Goal: Task Accomplishment & Management: Complete application form

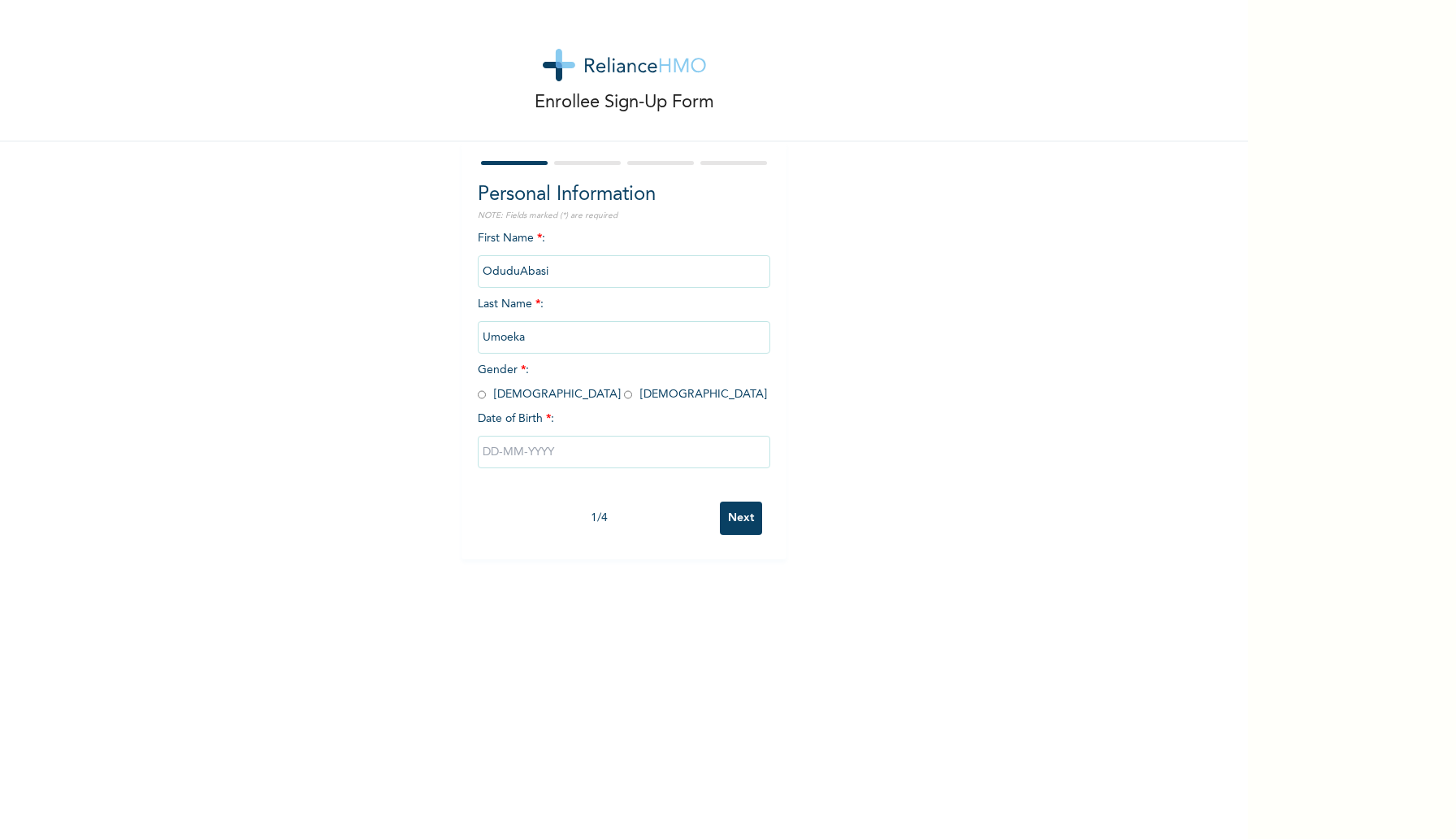
click at [485, 394] on input "radio" at bounding box center [481, 394] width 8 height 16
radio input "true"
click at [532, 446] on input "text" at bounding box center [623, 451] width 292 height 33
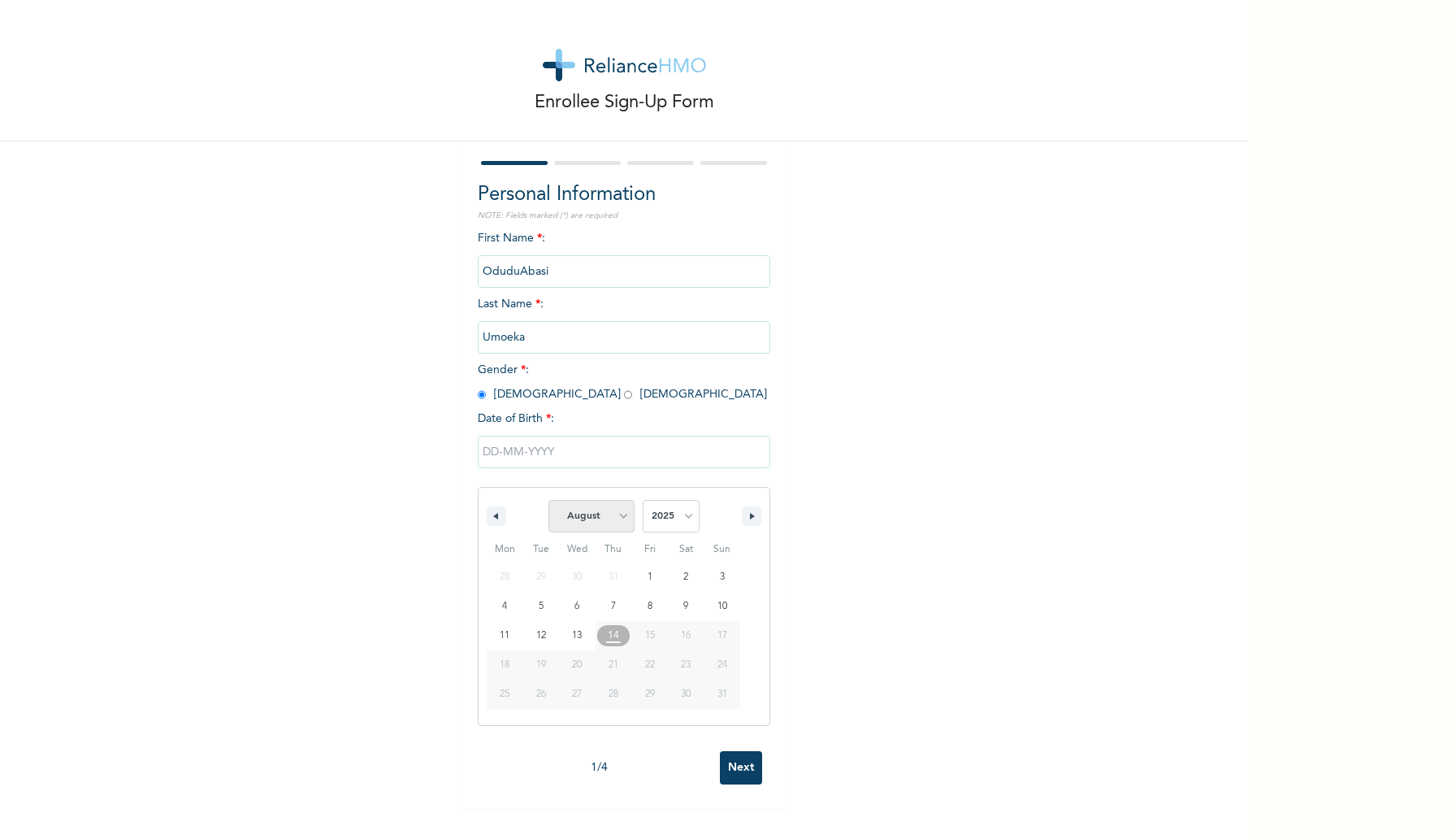
click at [587, 514] on select "January February March April May June July August September October November De…" at bounding box center [591, 516] width 86 height 33
select select "4"
click at [667, 509] on select "2025 2024 2023 2022 2021 2020 2019 2018 2017 2016 2015 2014 2013 2012 2011 2010…" at bounding box center [671, 516] width 57 height 33
select select "1993"
type input "[DATE]"
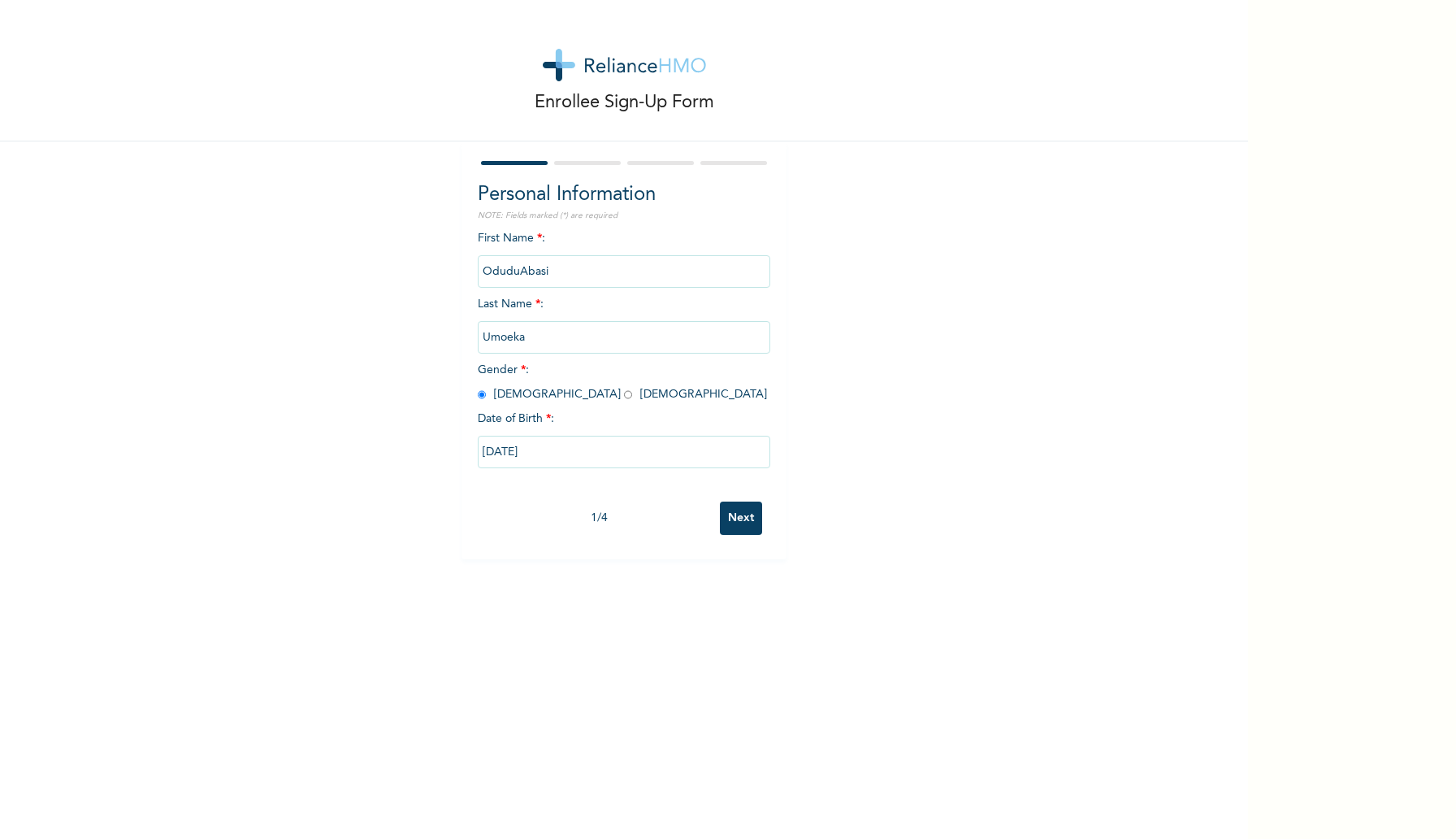
click at [740, 505] on input "Next" at bounding box center [741, 519] width 42 height 34
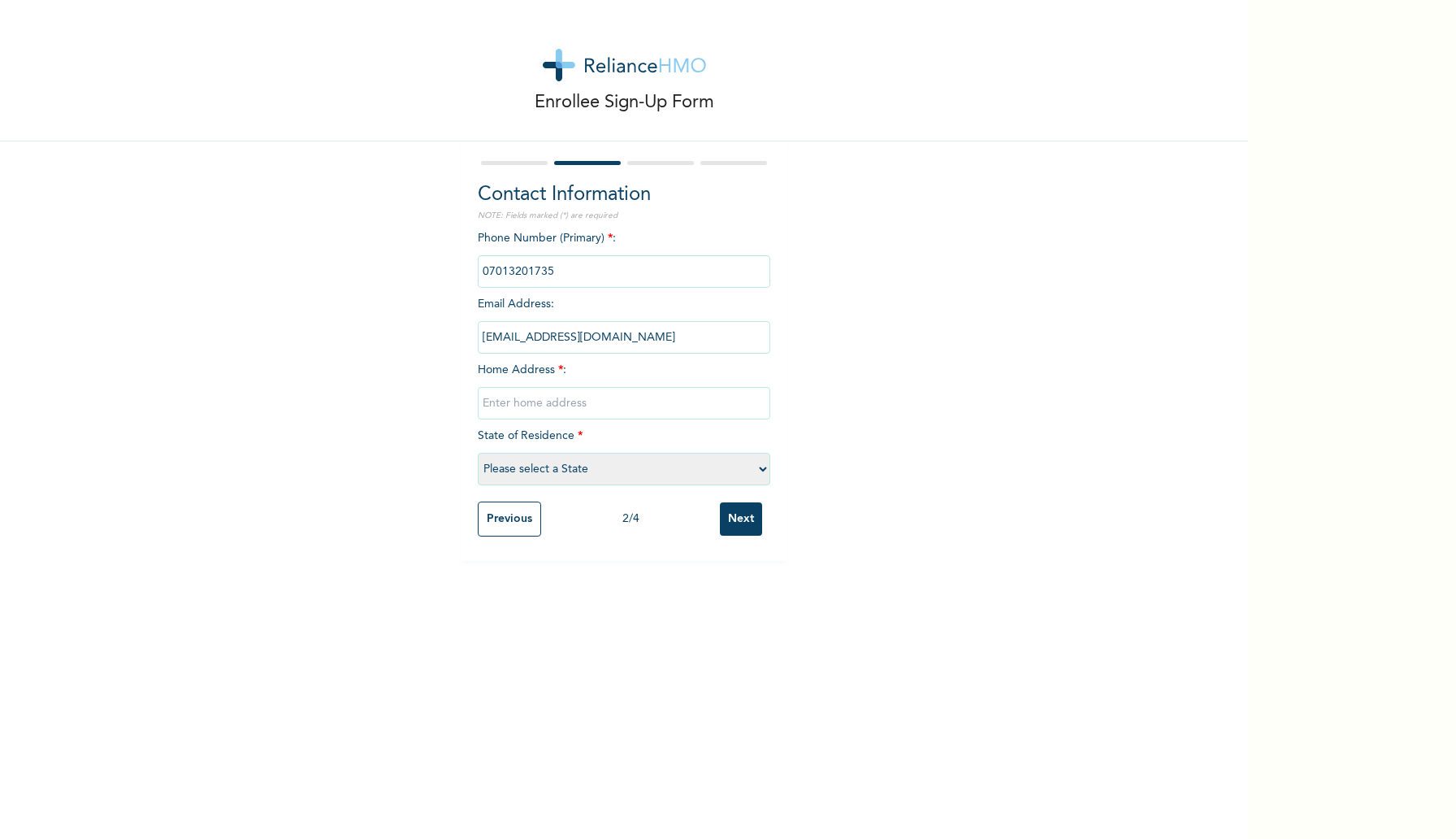
click at [573, 408] on input "text" at bounding box center [623, 403] width 292 height 33
type input "8 [PERSON_NAME], [PERSON_NAME] Estate, [GEOGRAPHIC_DATA], [GEOGRAPHIC_DATA]"
click at [568, 470] on select "Please select a State [PERSON_NAME] (FCT) [PERSON_NAME] Ibom [GEOGRAPHIC_DATA] …" at bounding box center [623, 469] width 292 height 33
select select "25"
click at [739, 511] on input "Next" at bounding box center [741, 519] width 42 height 34
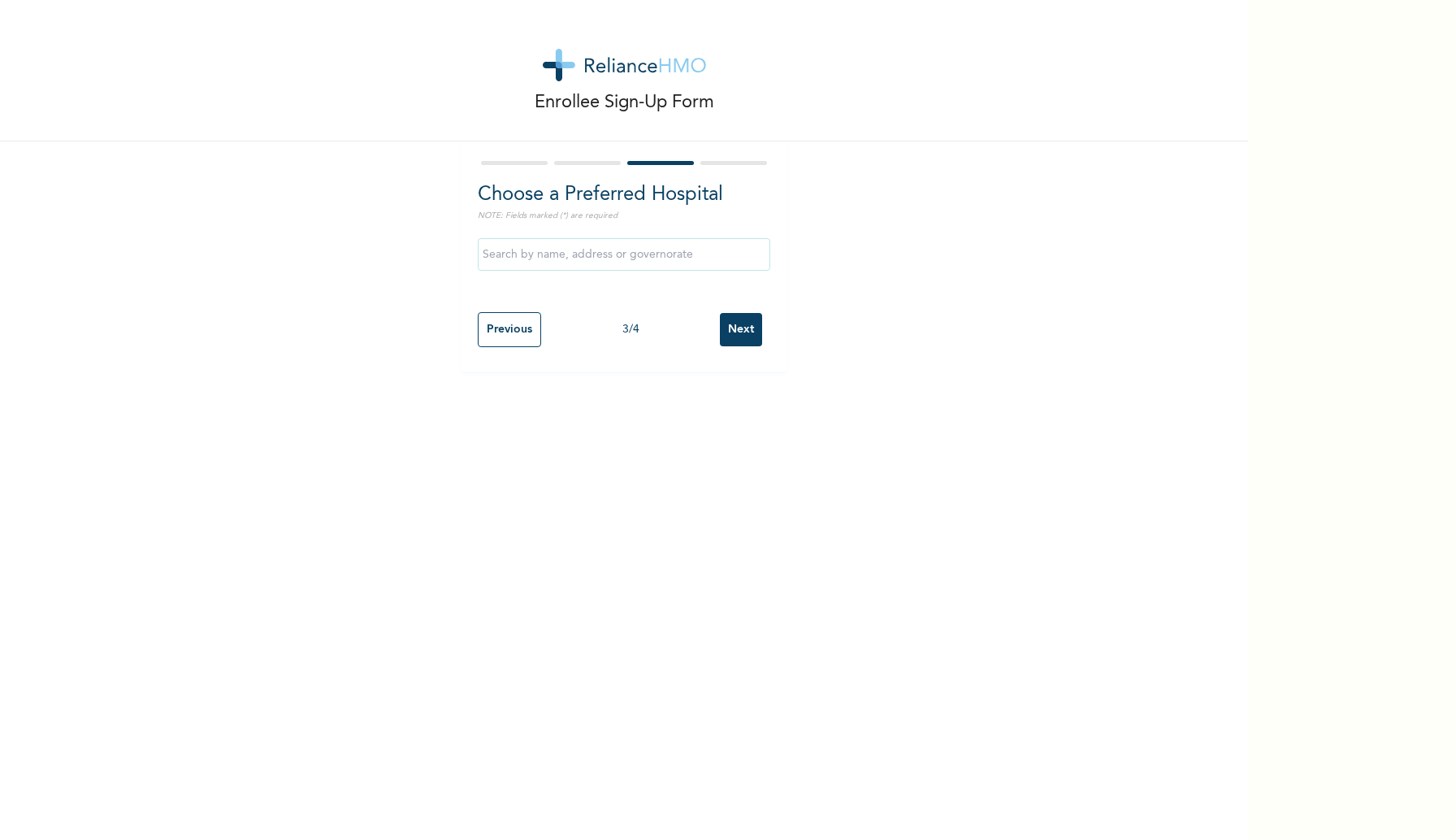
click at [645, 259] on input "text" at bounding box center [623, 254] width 292 height 33
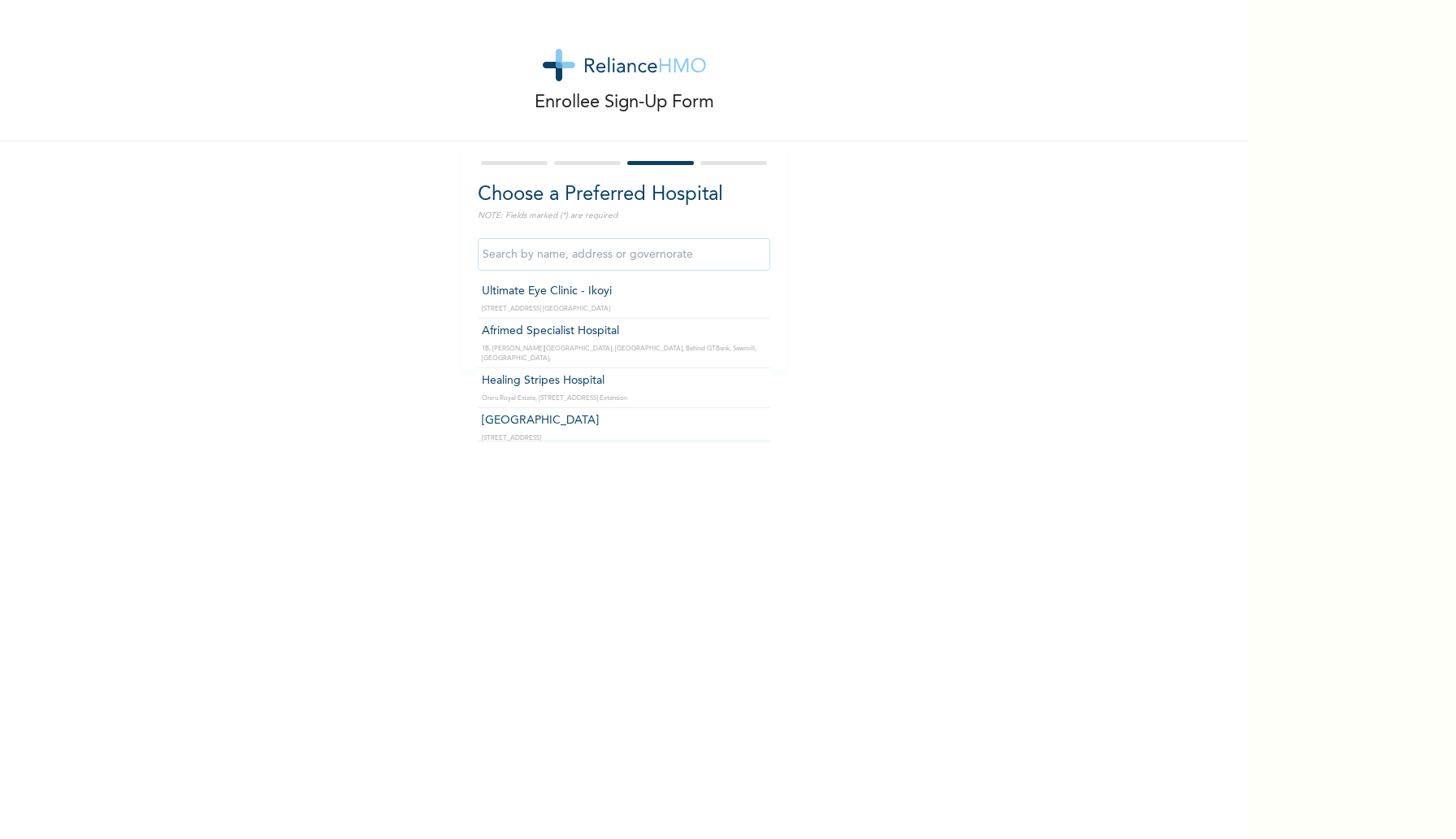
click at [645, 259] on input "text" at bounding box center [623, 254] width 292 height 33
type input "c"
type input "d"
click at [360, 447] on div "Enrollee Sign-Up Form Choose a Preferred Hospital NOTE: Fields marked (*) are r…" at bounding box center [624, 420] width 1248 height 839
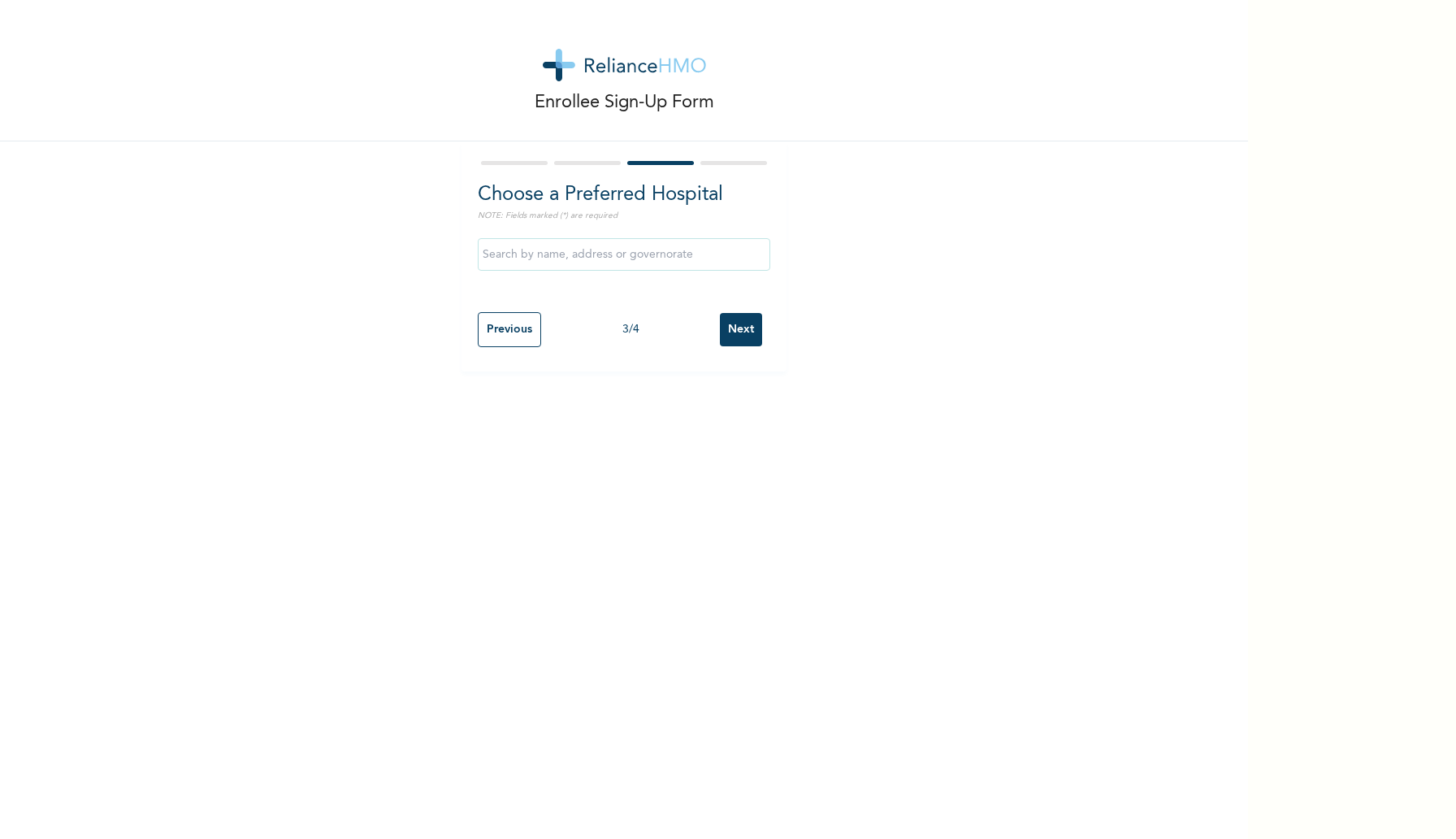
click at [751, 334] on input "Next" at bounding box center [741, 330] width 42 height 34
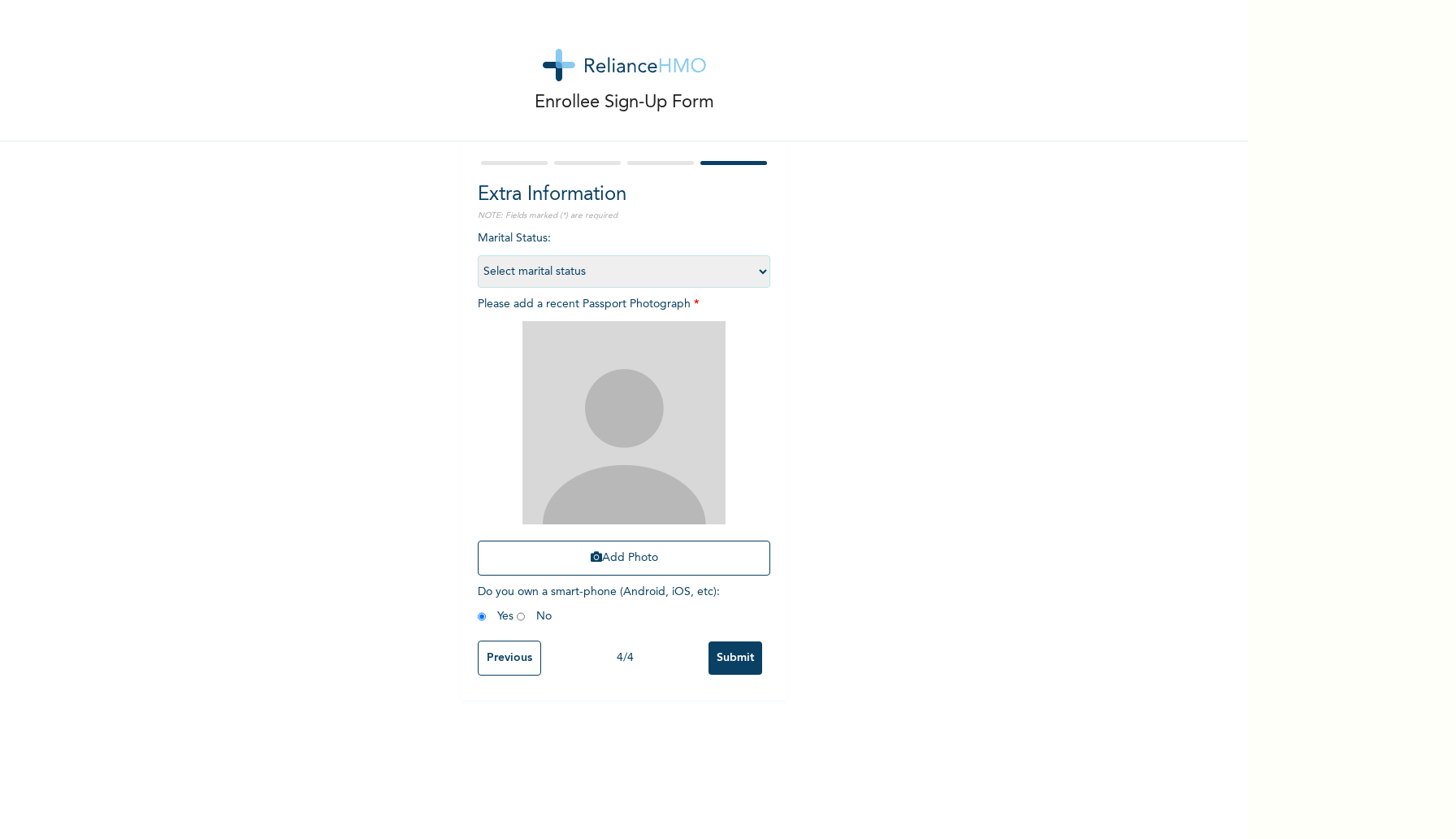
click at [496, 665] on input "Previous" at bounding box center [509, 657] width 64 height 35
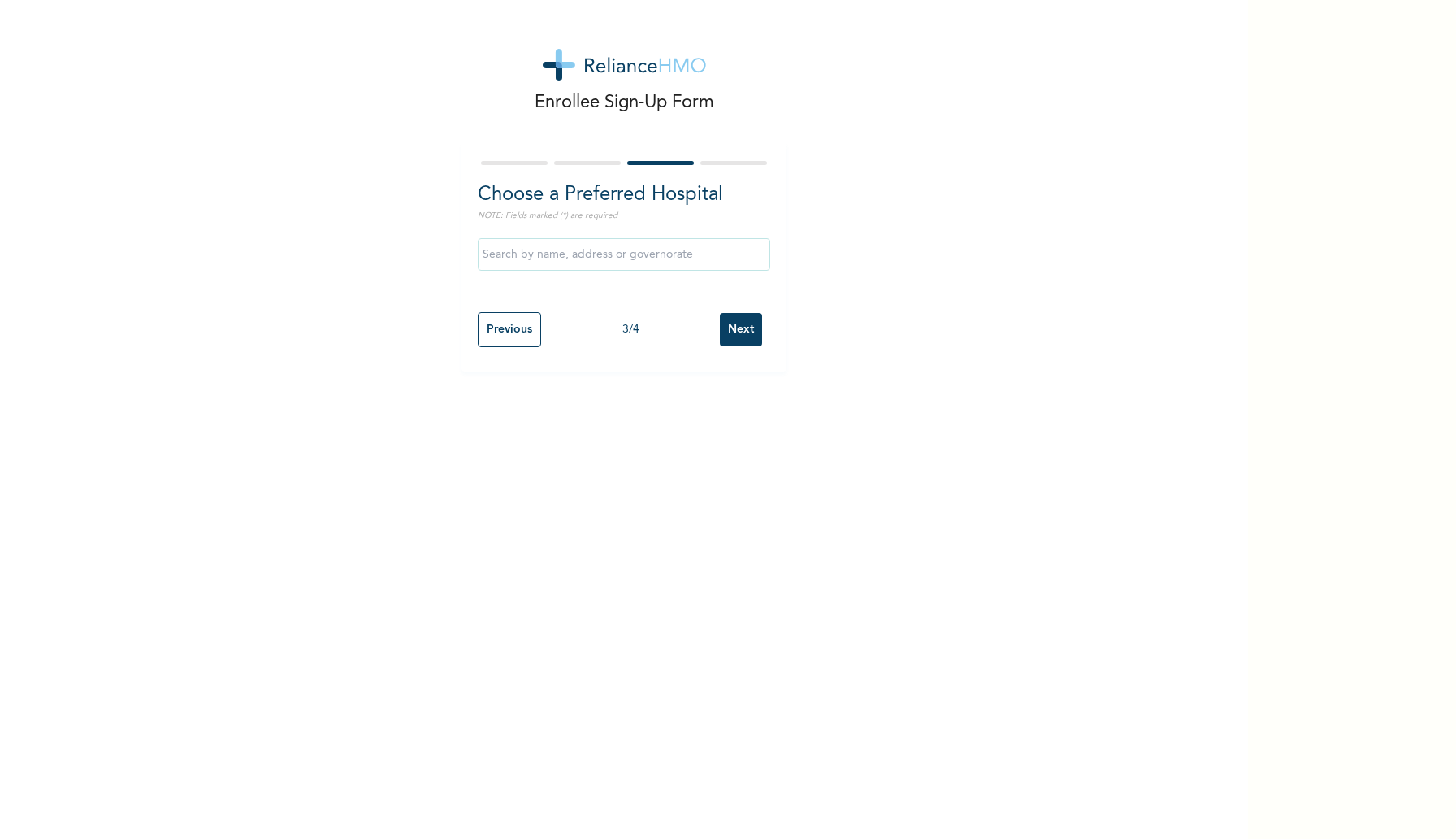
click at [666, 261] on input "text" at bounding box center [623, 254] width 292 height 33
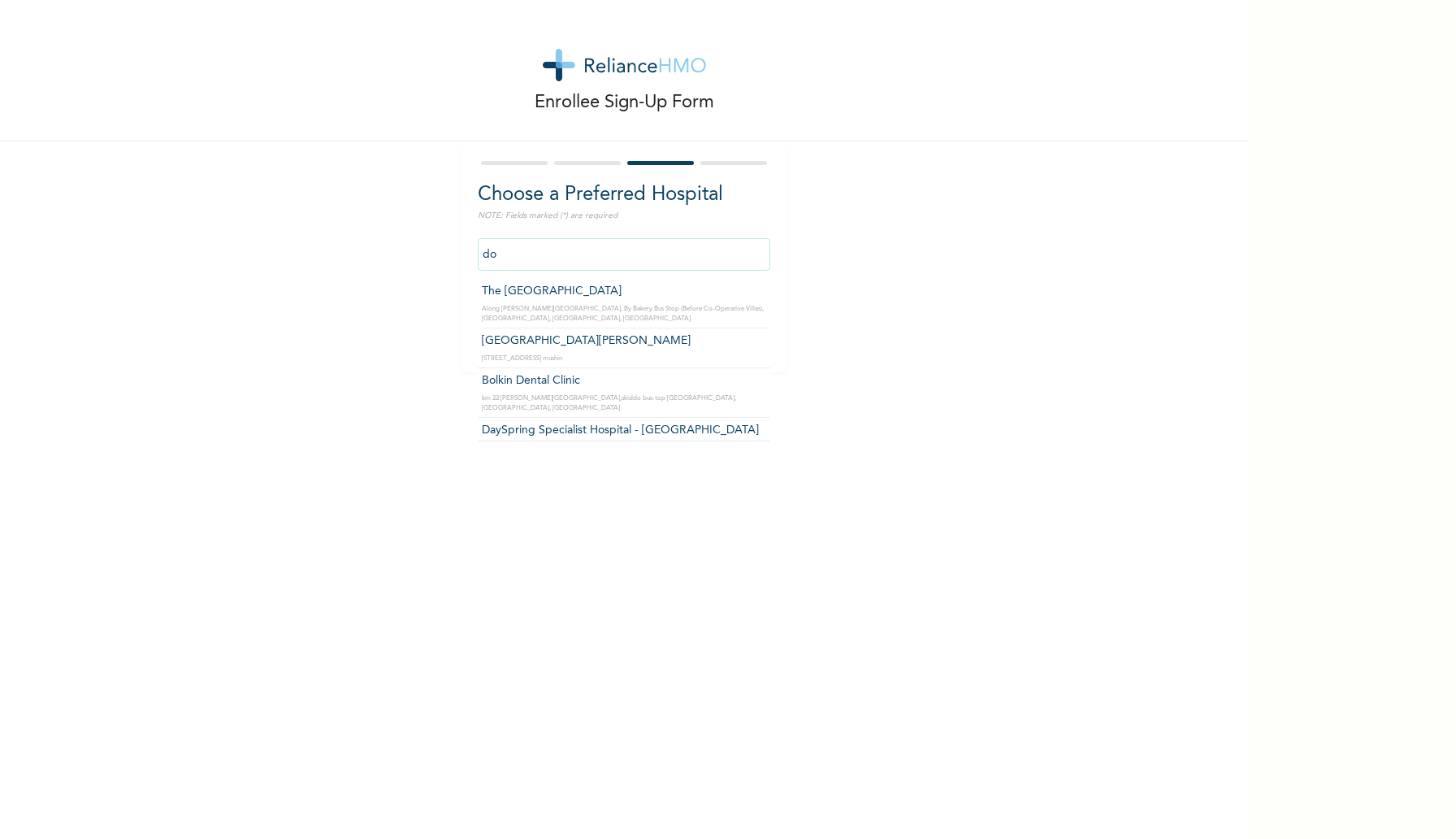
type input "d"
type input "Choice Opticals and surgical services - VI"
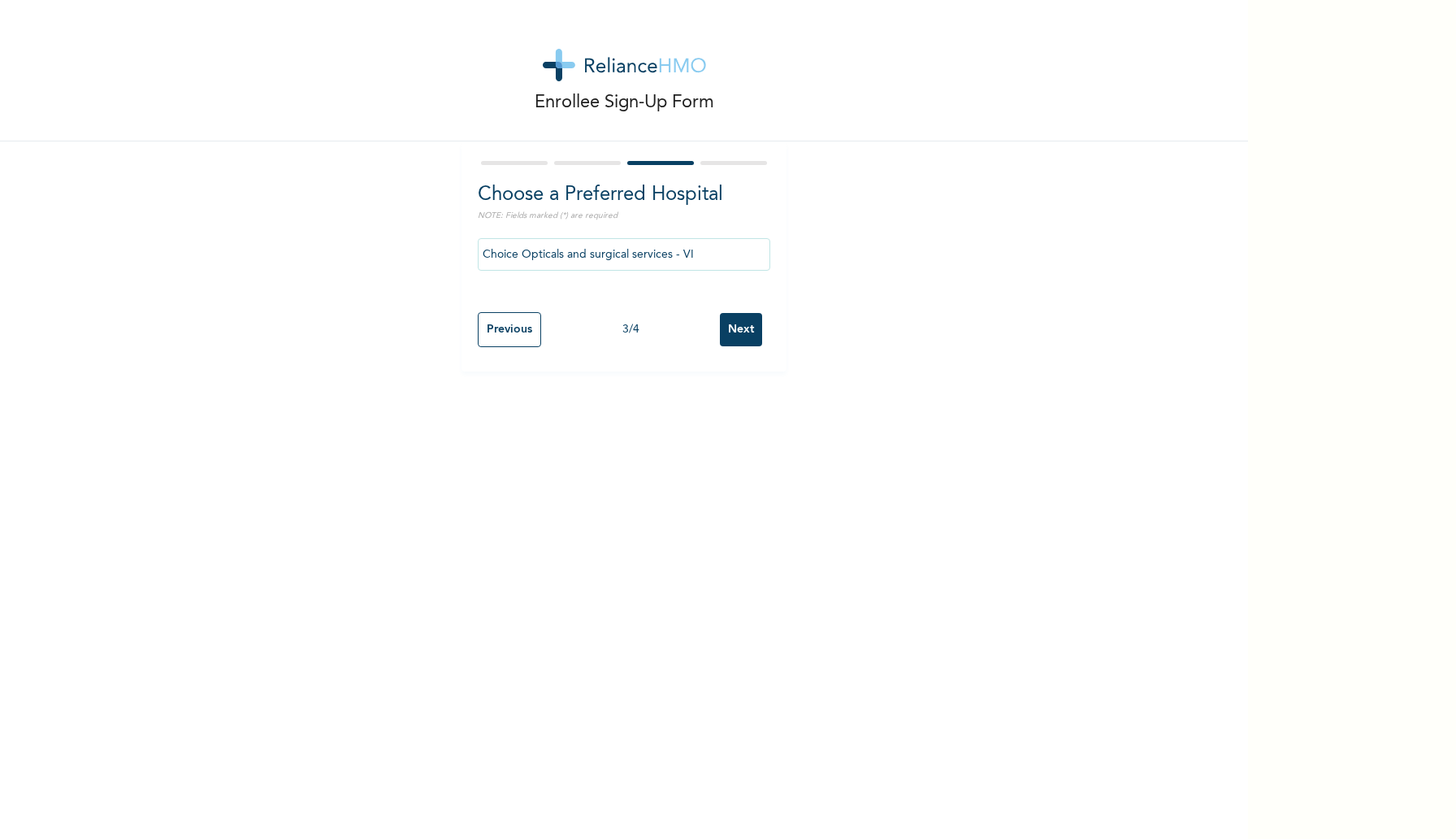
click at [740, 341] on input "Next" at bounding box center [741, 330] width 42 height 34
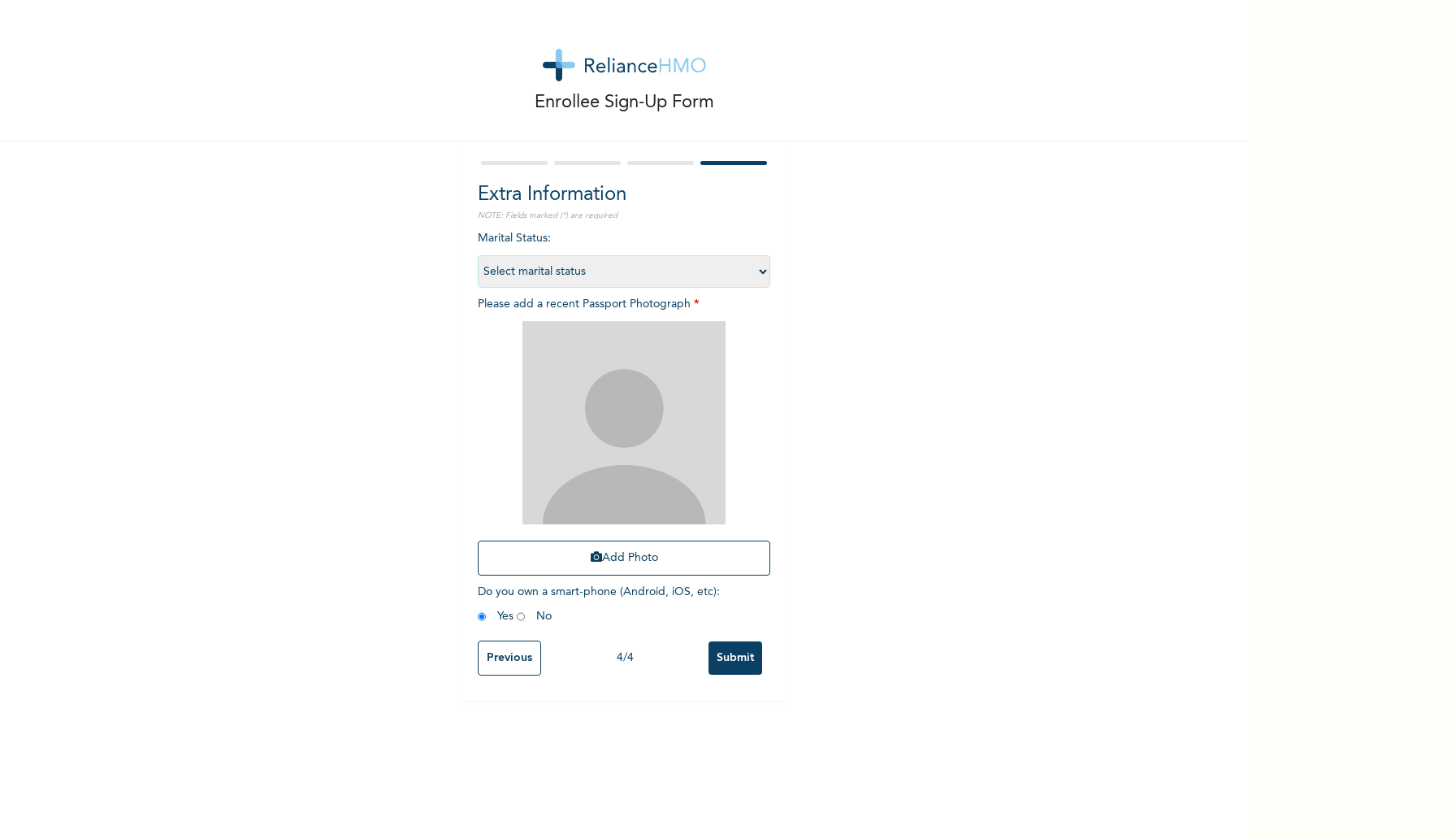
click at [714, 276] on select "Select marital status [DEMOGRAPHIC_DATA] Married [DEMOGRAPHIC_DATA] Widow/[DEMO…" at bounding box center [623, 271] width 292 height 33
